Goal: Task Accomplishment & Management: Use online tool/utility

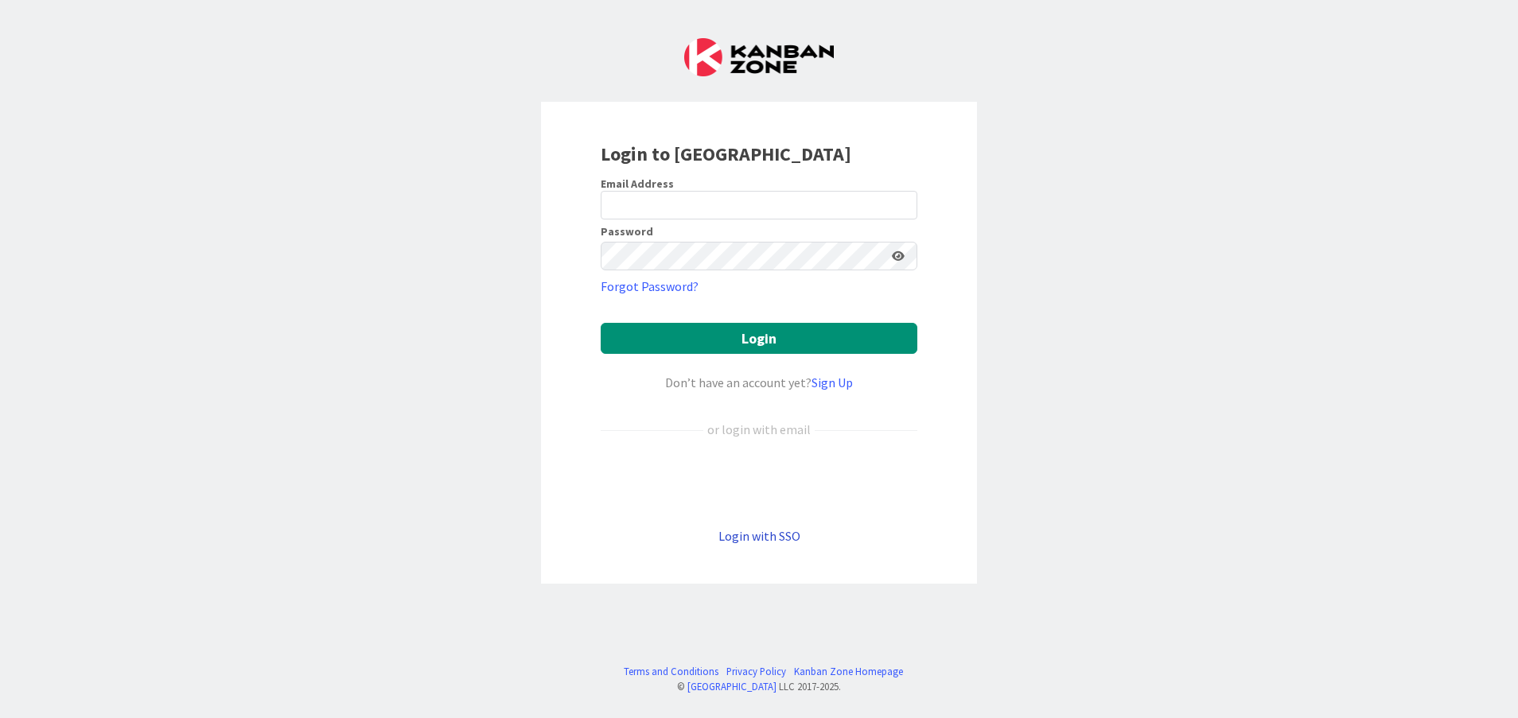
click at [774, 539] on link "Login with SSO" at bounding box center [759, 536] width 82 height 16
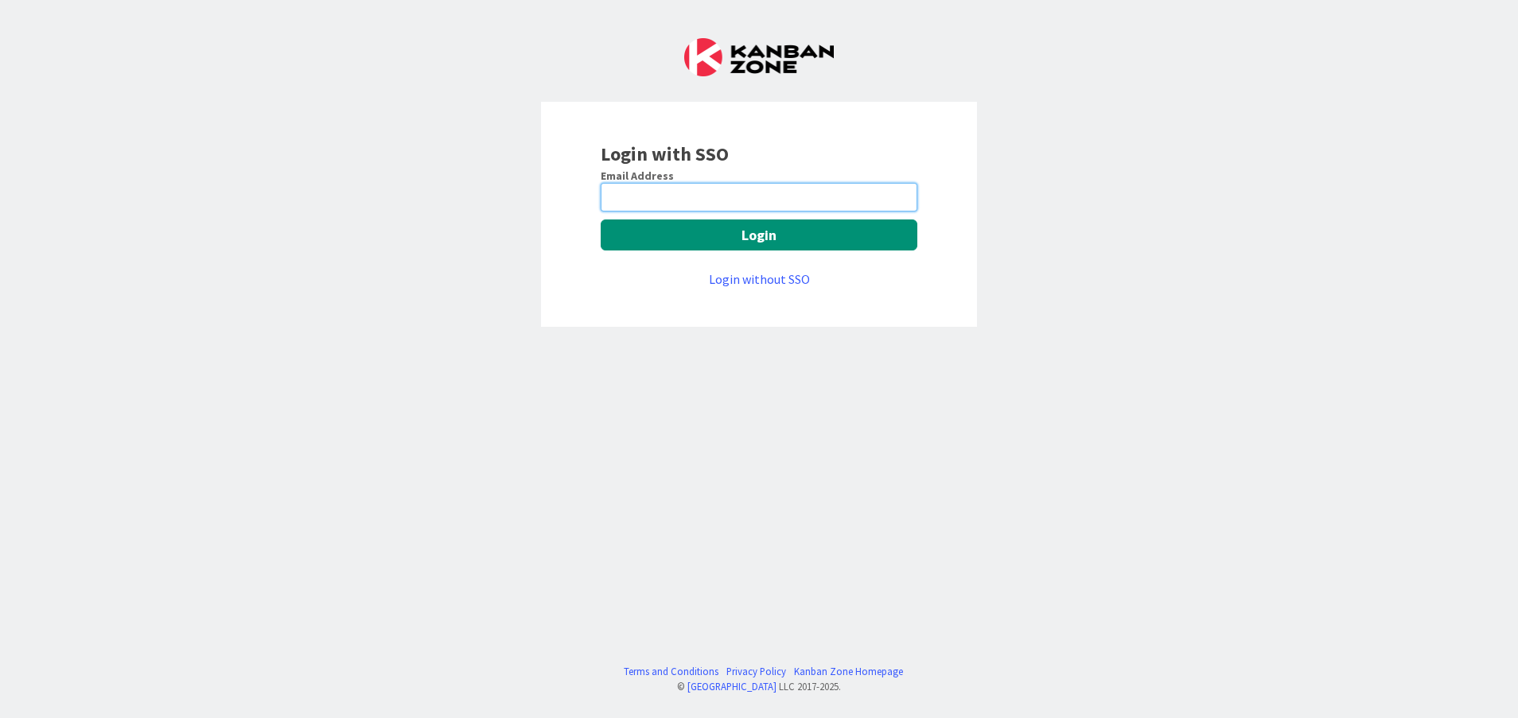
click at [698, 195] on input "email" at bounding box center [759, 197] width 317 height 29
type input "[PERSON_NAME][EMAIL_ADDRESS][DOMAIN_NAME]"
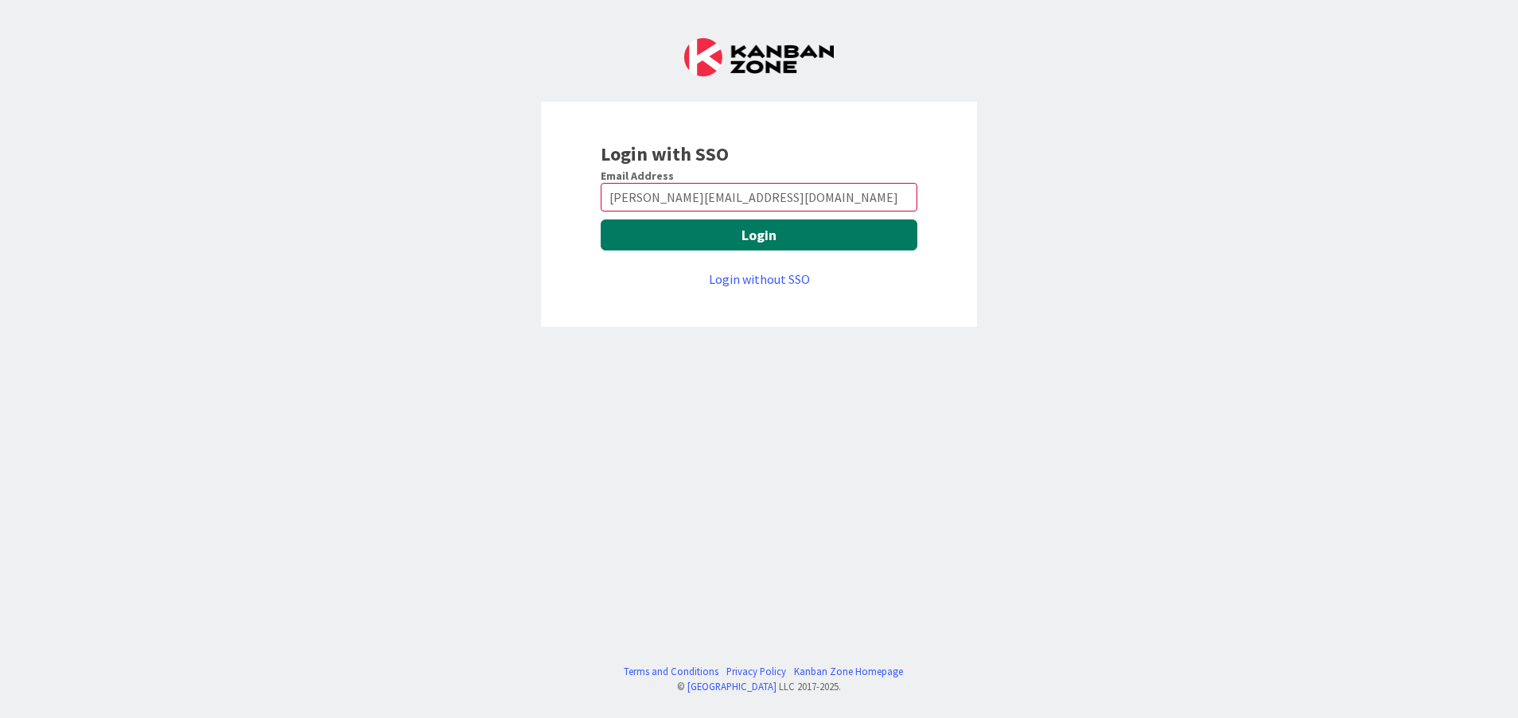
click at [675, 220] on button "Login" at bounding box center [759, 235] width 317 height 31
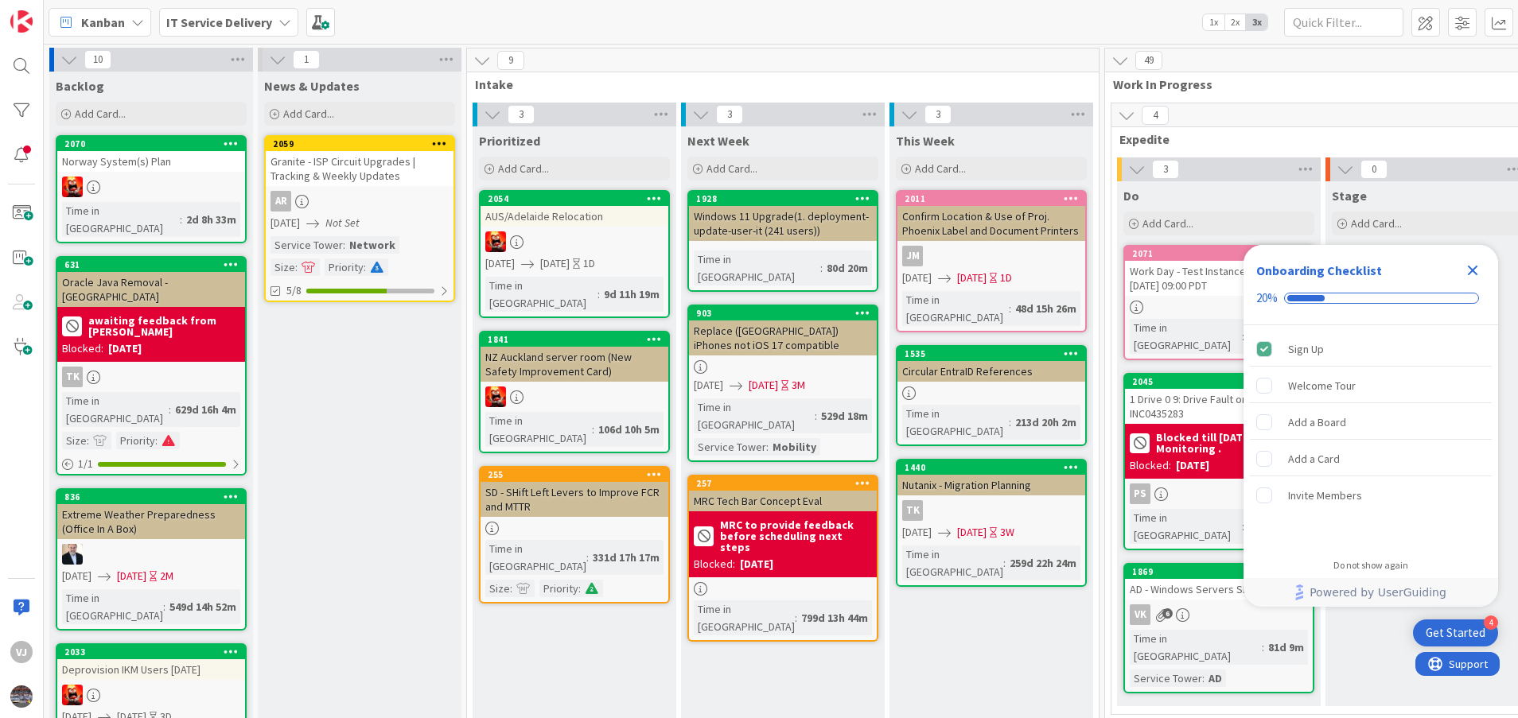
click at [1480, 268] on icon "Close Checklist" at bounding box center [1472, 270] width 19 height 19
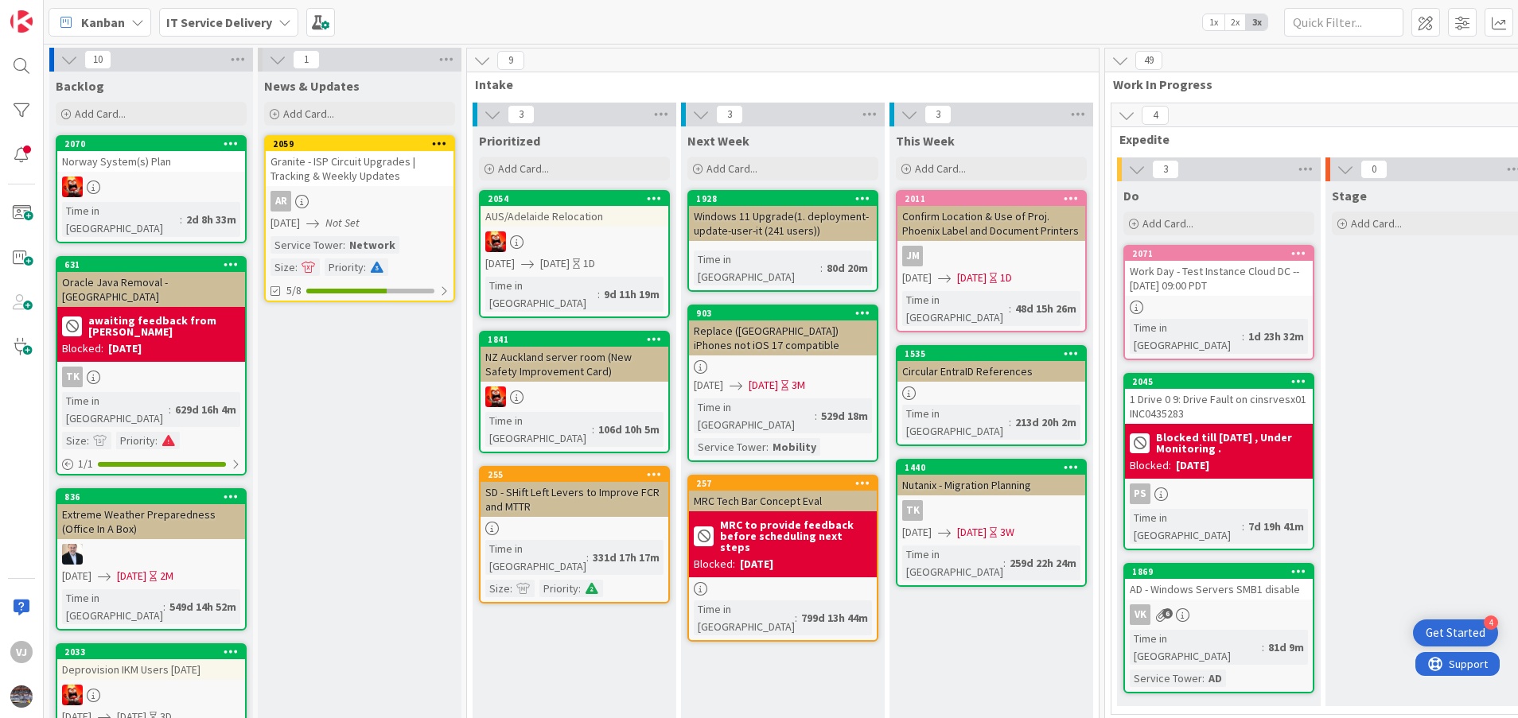
click at [1395, 500] on div "Stage Add Card..." at bounding box center [1427, 443] width 204 height 525
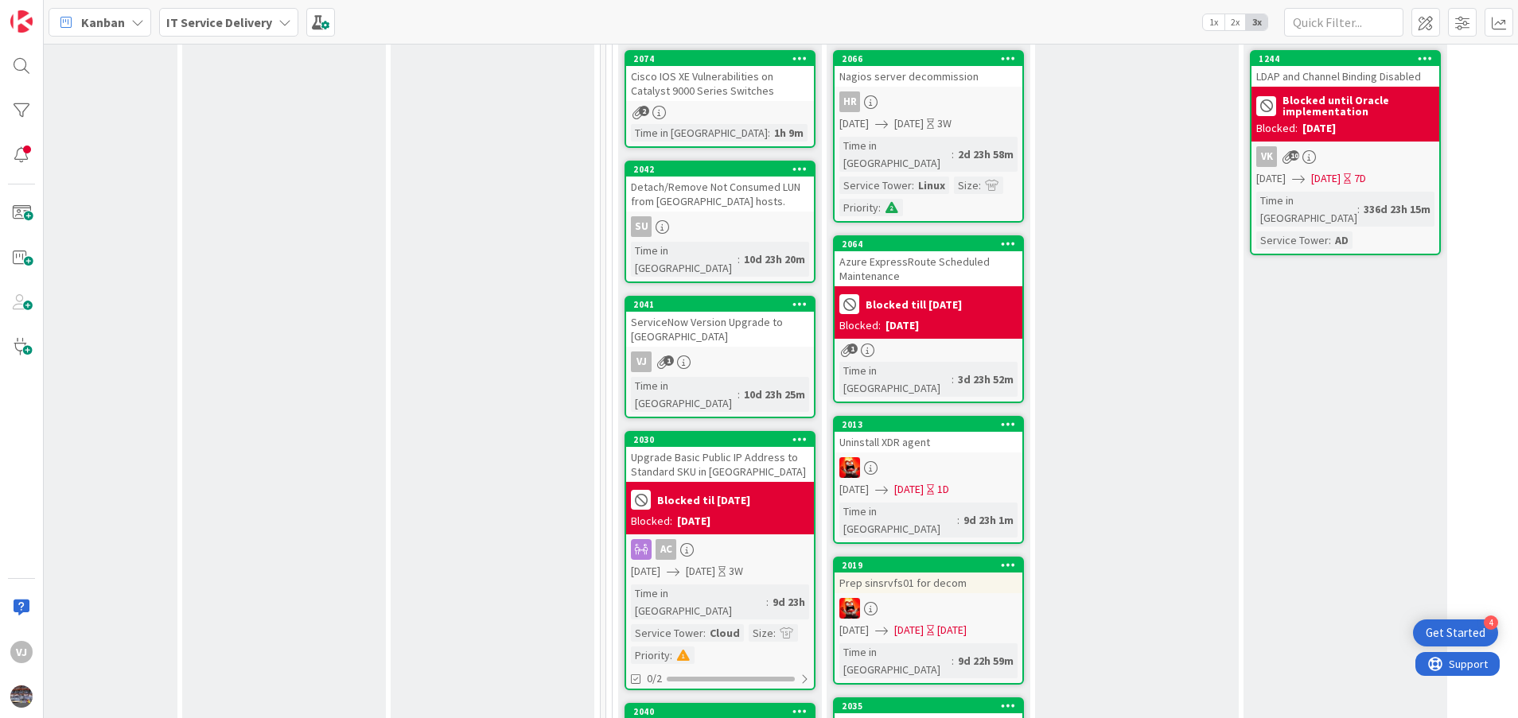
scroll to position [814, 499]
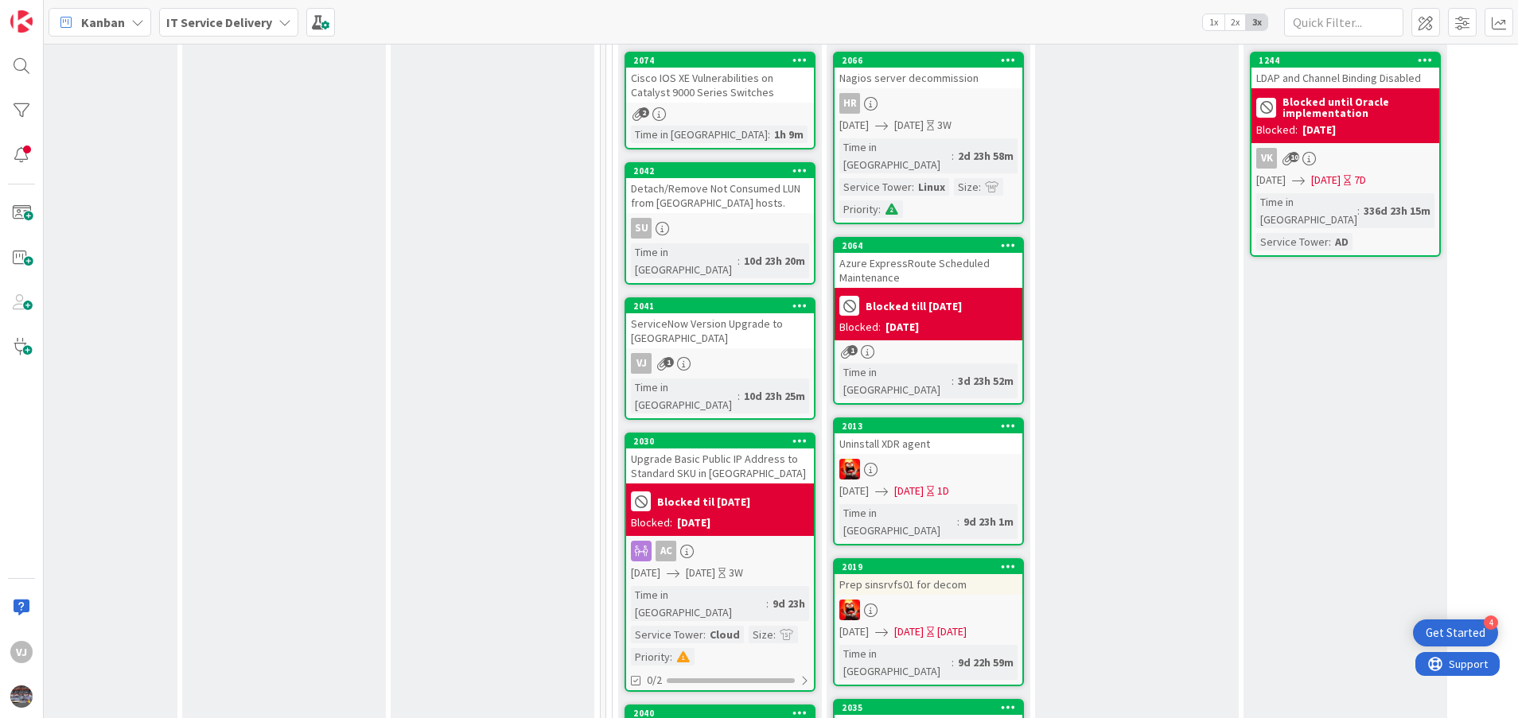
click at [710, 313] on div "ServiceNow Version Upgrade to [GEOGRAPHIC_DATA]" at bounding box center [720, 330] width 188 height 35
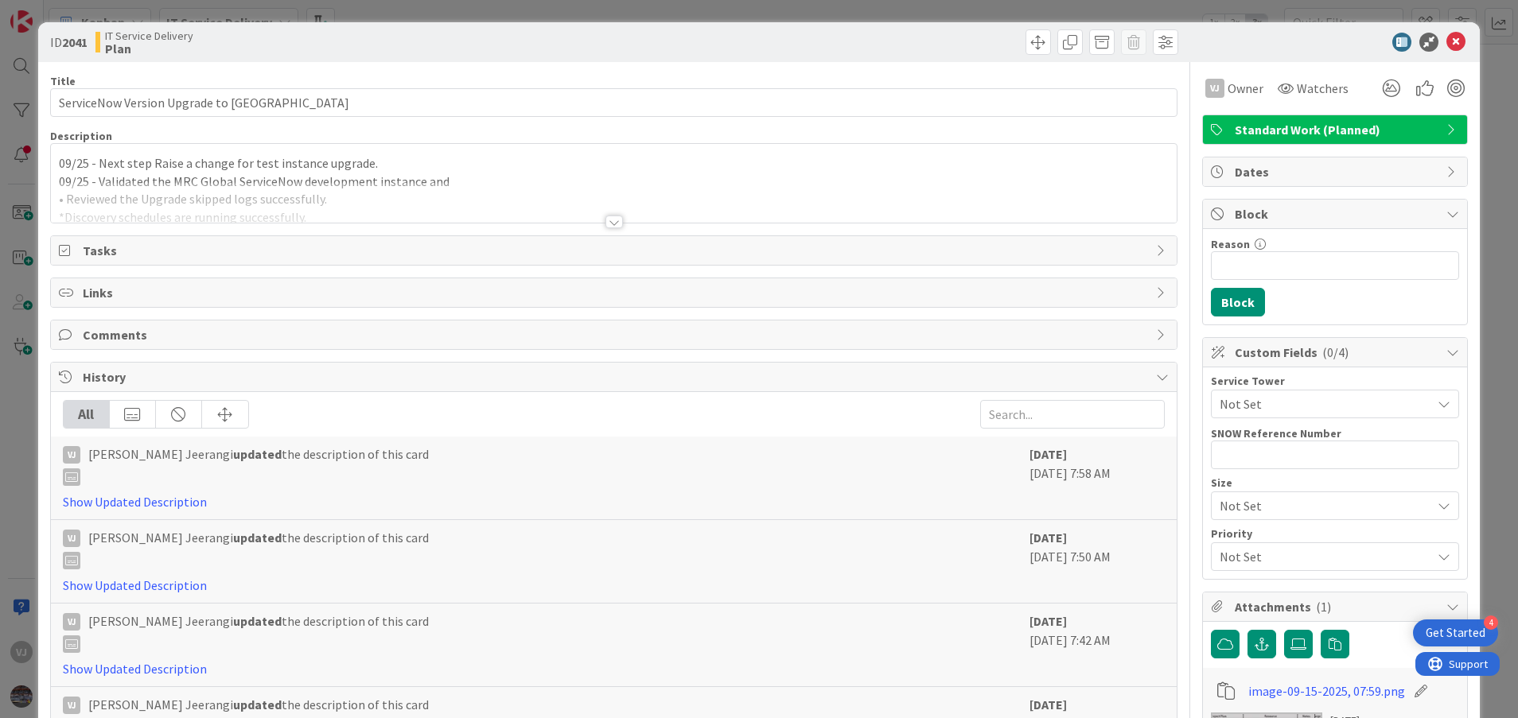
click at [605, 227] on div at bounding box center [614, 222] width 18 height 13
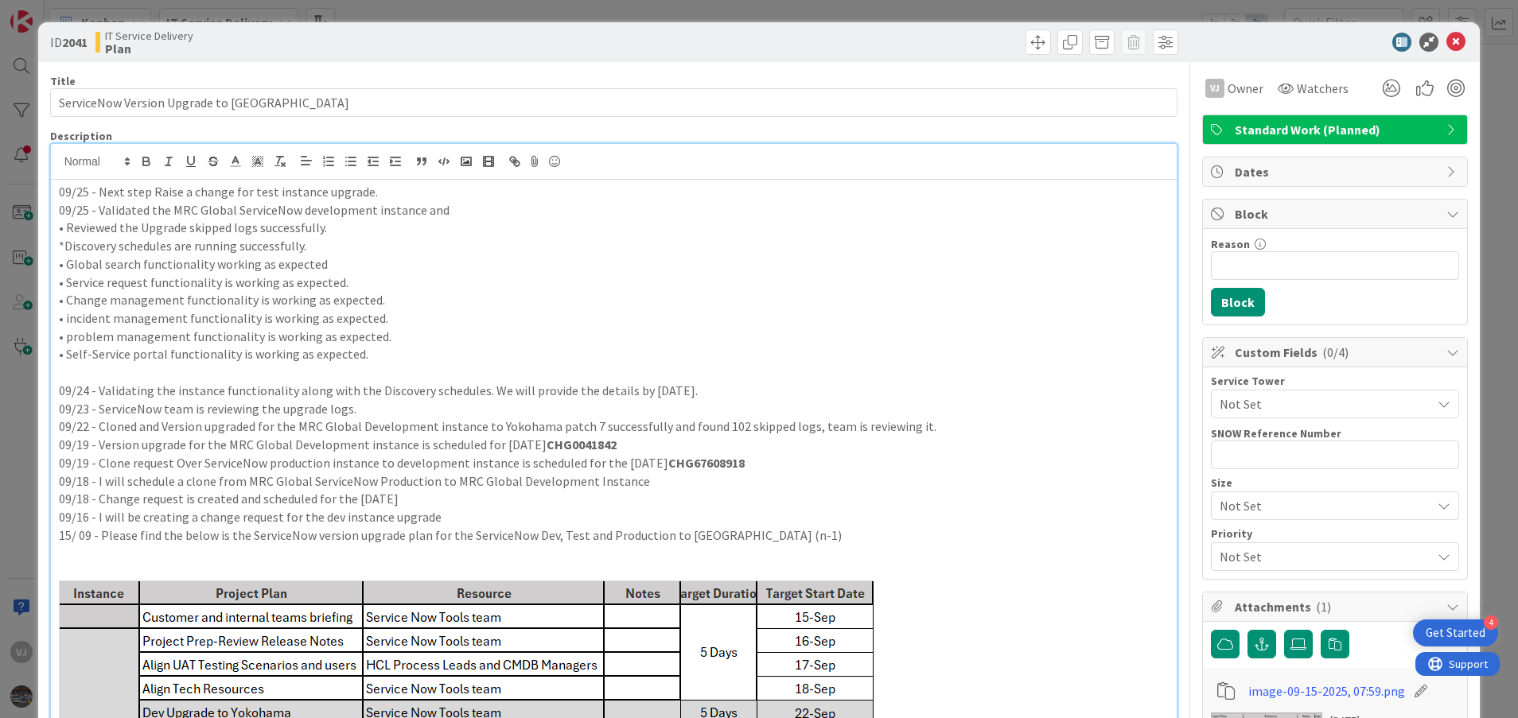
click at [56, 191] on div "09/25 - Next step Raise a change for test instance upgrade. 09/25 - Validated t…" at bounding box center [614, 544] width 1126 height 728
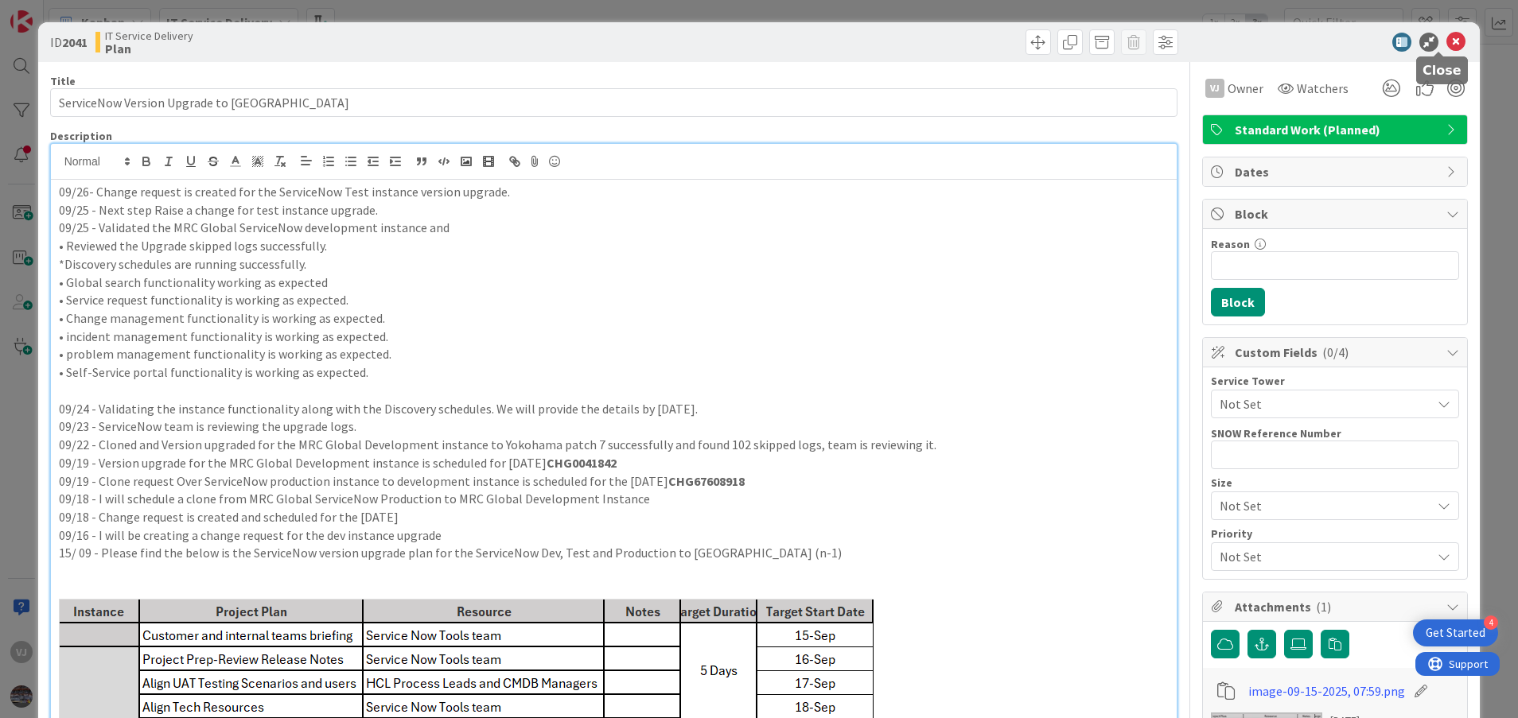
click at [1446, 41] on icon at bounding box center [1455, 42] width 19 height 19
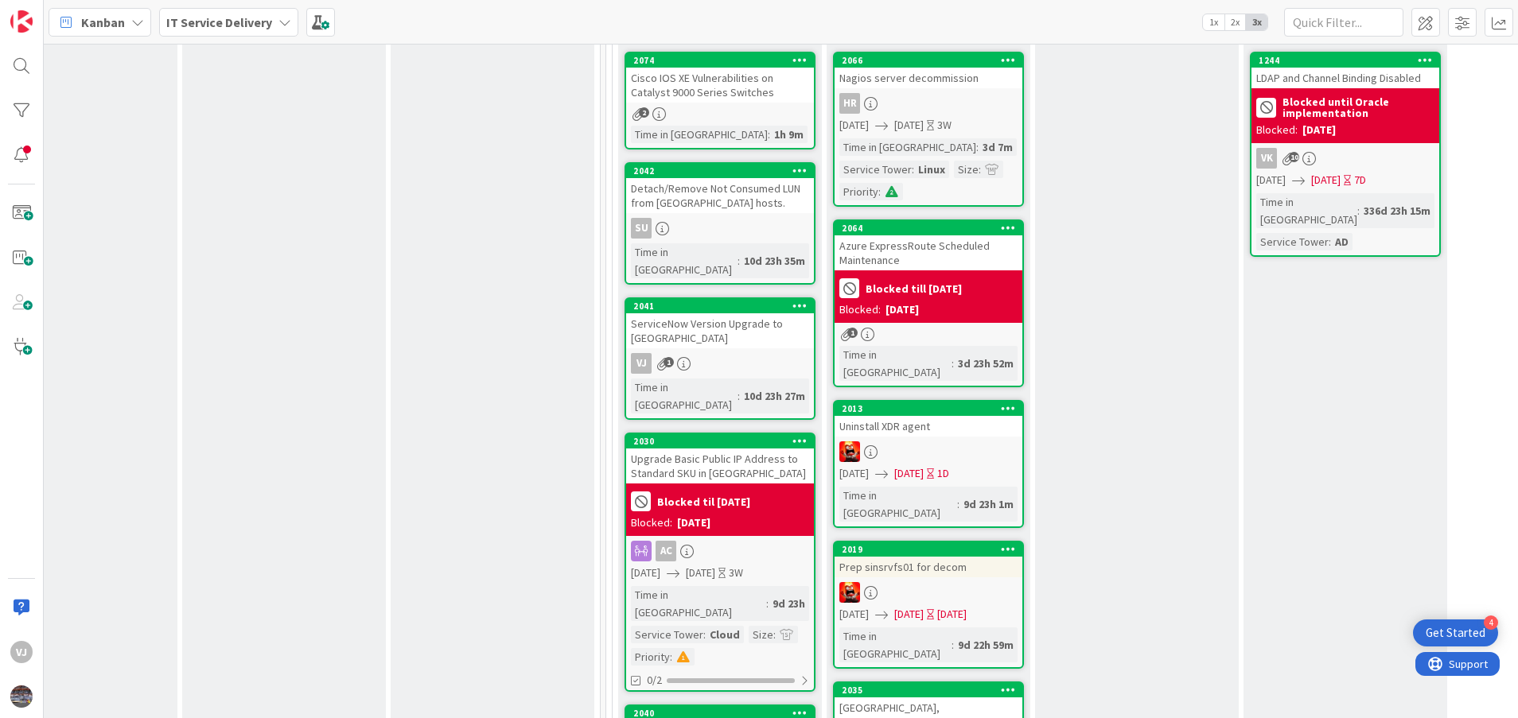
click at [740, 313] on div "ServiceNow Version Upgrade to [GEOGRAPHIC_DATA]" at bounding box center [720, 330] width 188 height 35
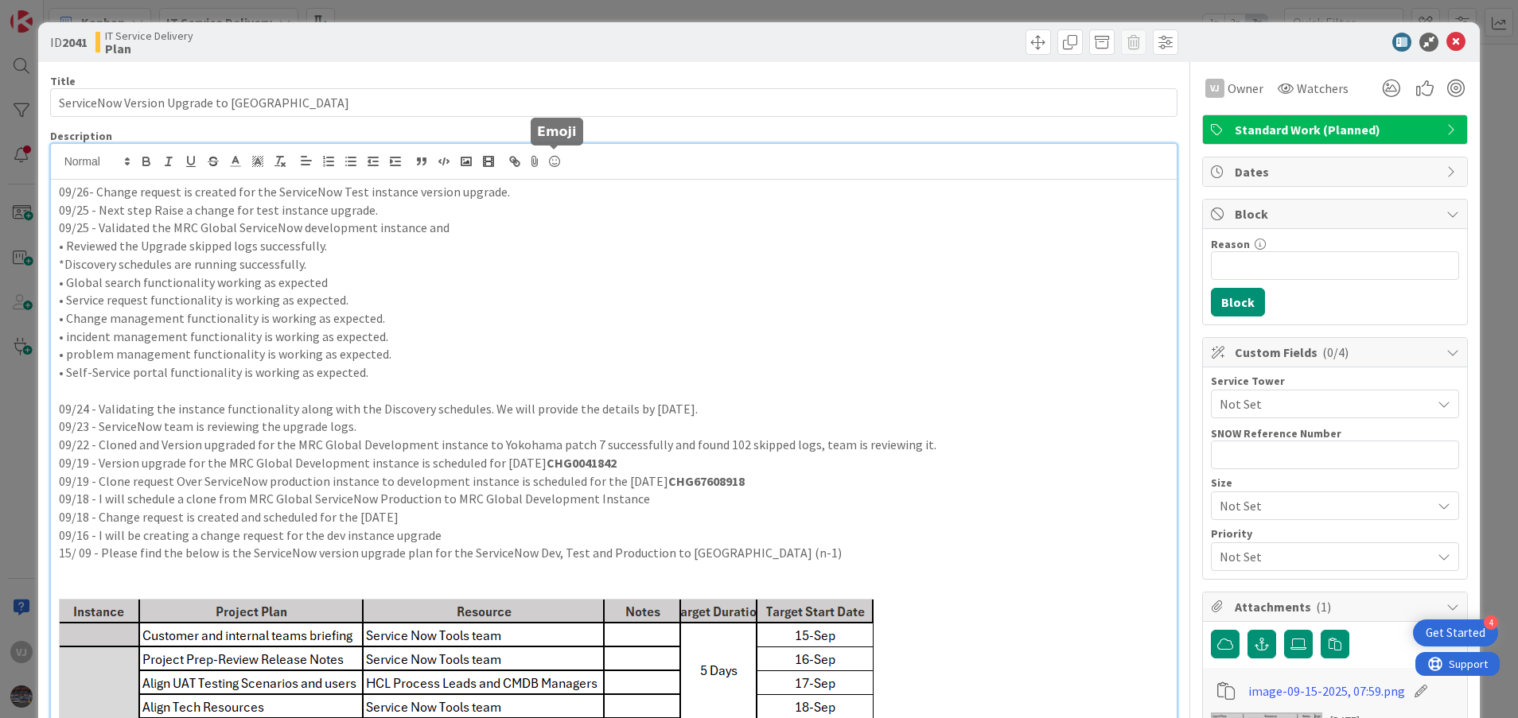
click at [561, 164] on div "09/26- Change request is created for the ServiceNow Test instance version upgra…" at bounding box center [614, 535] width 1126 height 782
click at [500, 194] on p "09/26- Change request is created for the ServiceNow Test instance version upgra…" at bounding box center [614, 192] width 1110 height 18
click at [770, 216] on p "09/25 - Next step Raise a change for test instance upgrade." at bounding box center [614, 210] width 1110 height 18
click at [768, 196] on p "09/26- Change request is created for the ServiceNow Test instance version upgra…" at bounding box center [614, 192] width 1110 height 18
click at [1446, 46] on icon at bounding box center [1455, 42] width 19 height 19
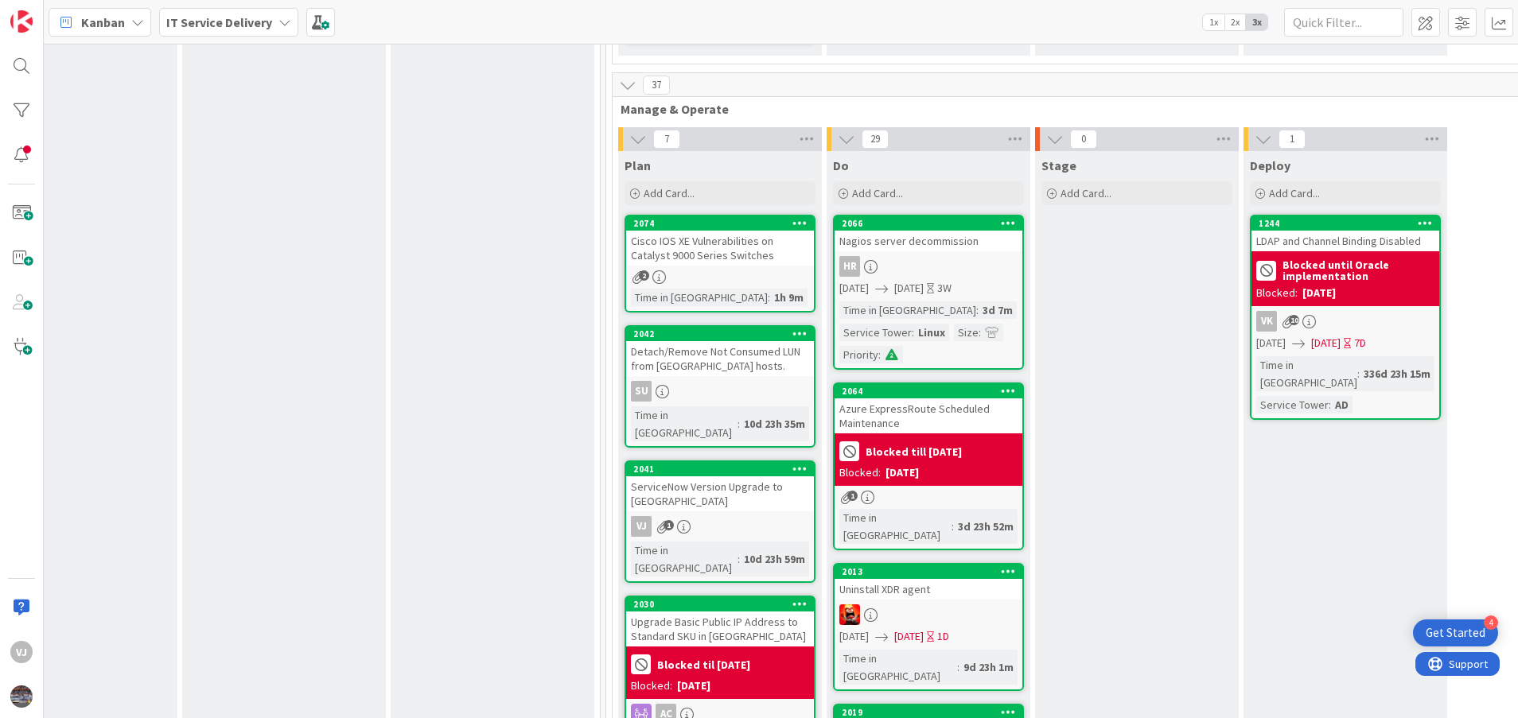
scroll to position [644, 499]
